Goal: Navigation & Orientation: Find specific page/section

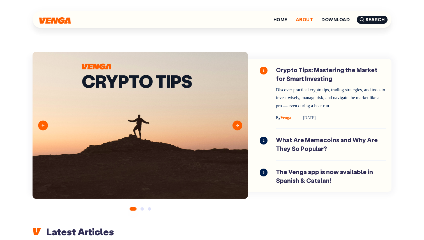
click at [306, 19] on link "About" at bounding box center [304, 19] width 17 height 4
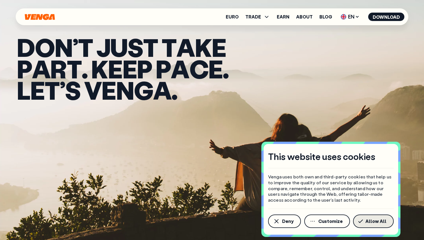
click at [370, 222] on span "Allow All" at bounding box center [376, 221] width 21 height 4
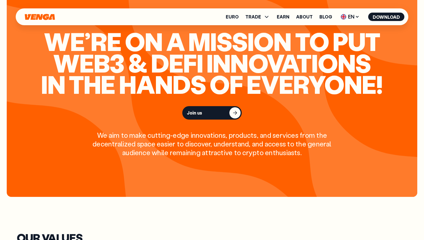
scroll to position [608, 0]
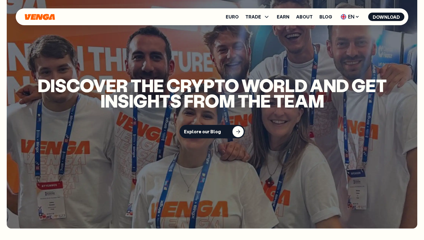
click at [156, 2] on div "Discover the crypto world and get insights from the team Explore our Blog" at bounding box center [212, 108] width 411 height 241
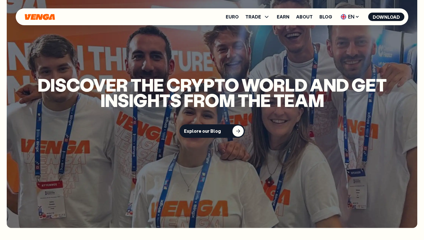
scroll to position [1312, 0]
